Goal: Information Seeking & Learning: Learn about a topic

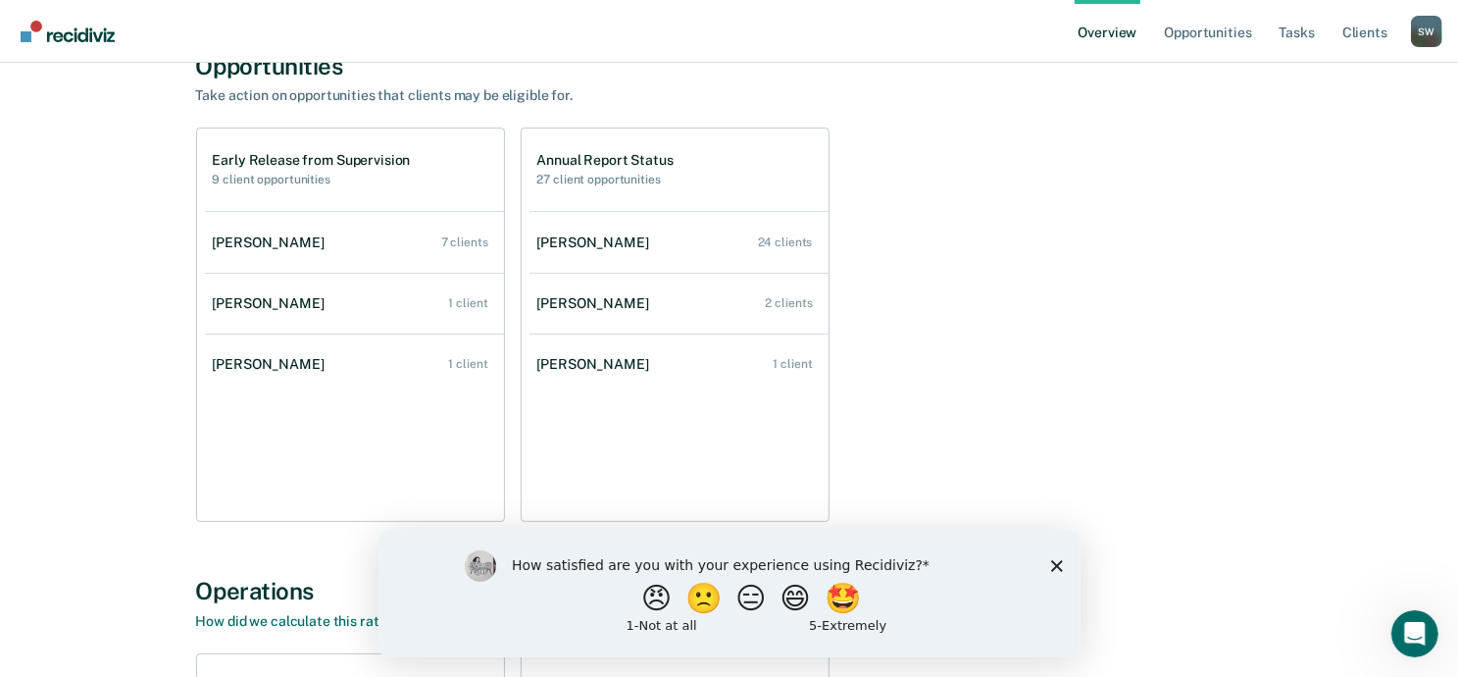
scroll to position [196, 0]
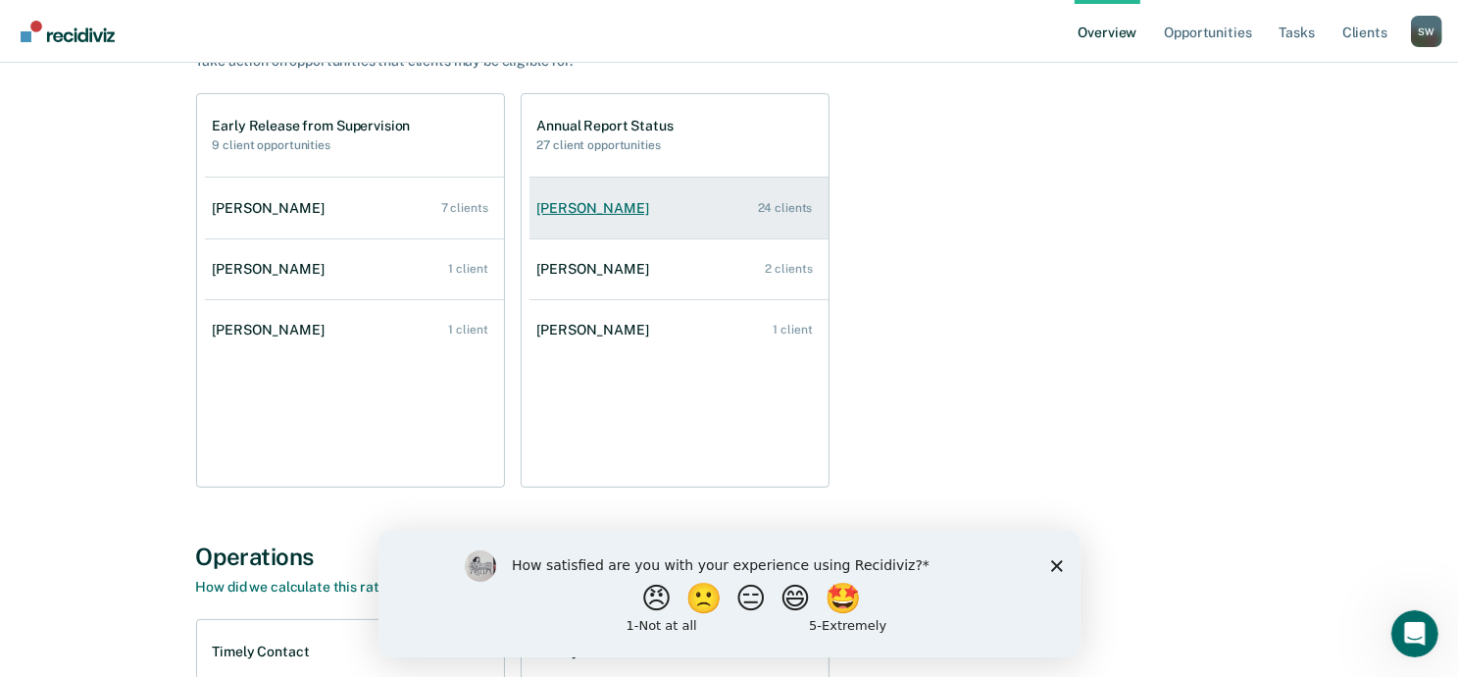
click at [741, 203] on link "[PERSON_NAME] 24 clients" at bounding box center [679, 208] width 299 height 56
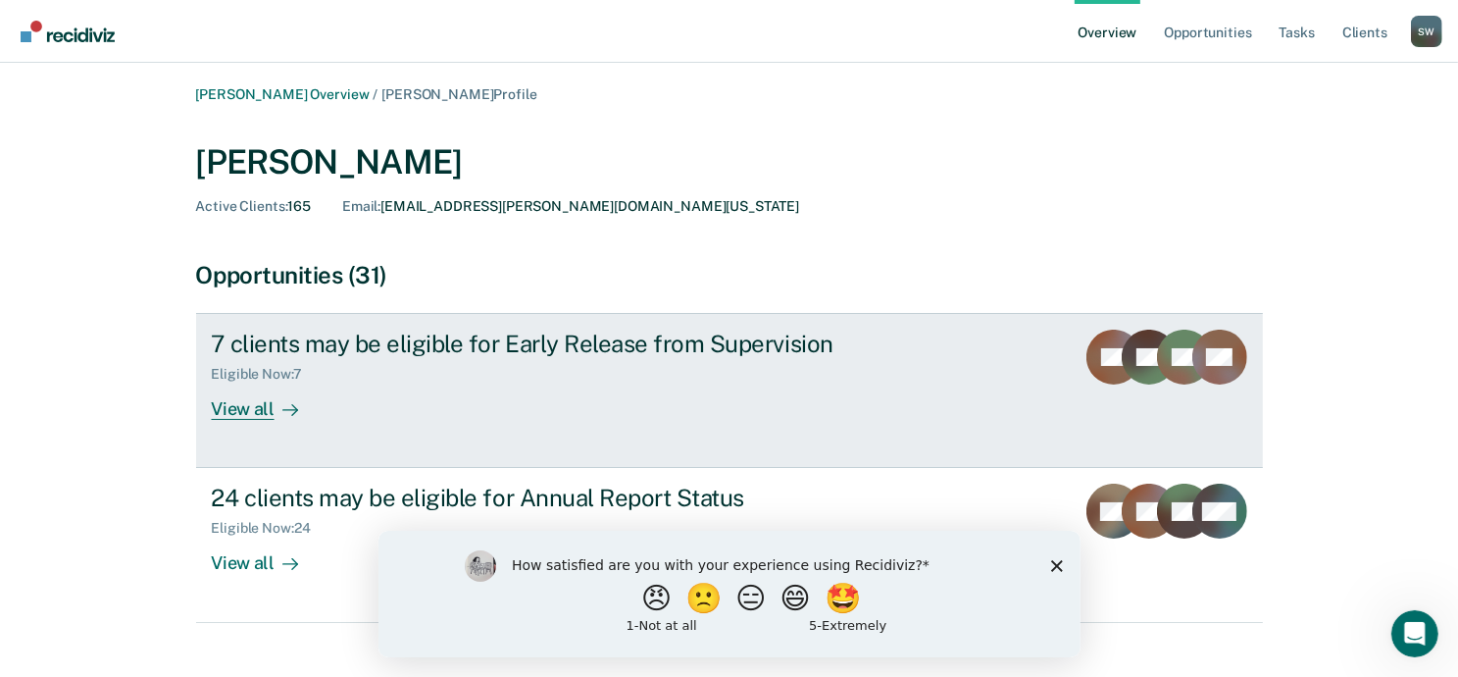
click at [260, 416] on div "View all" at bounding box center [267, 401] width 110 height 38
